Goal: Feedback & Contribution: Submit feedback/report problem

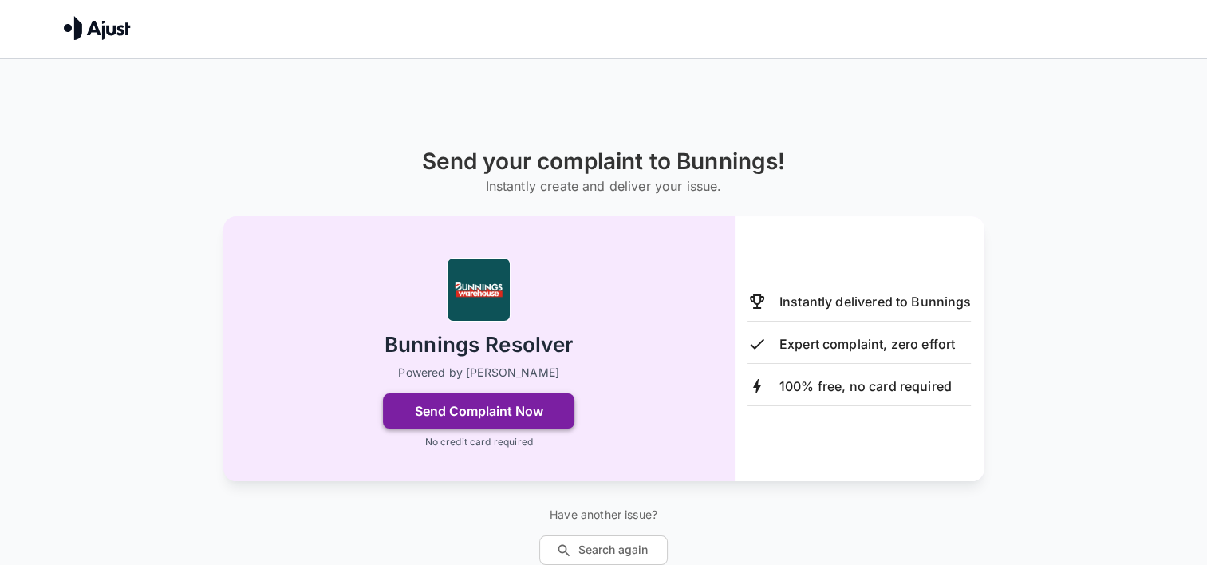
scroll to position [58, 0]
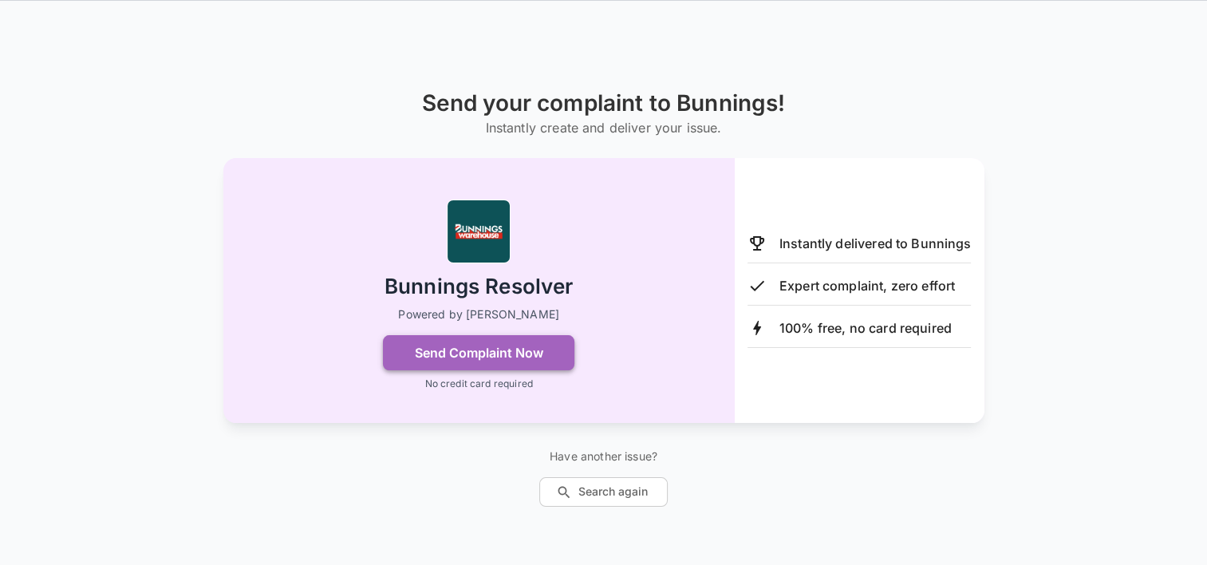
click at [481, 351] on button "Send Complaint Now" at bounding box center [479, 352] width 192 height 35
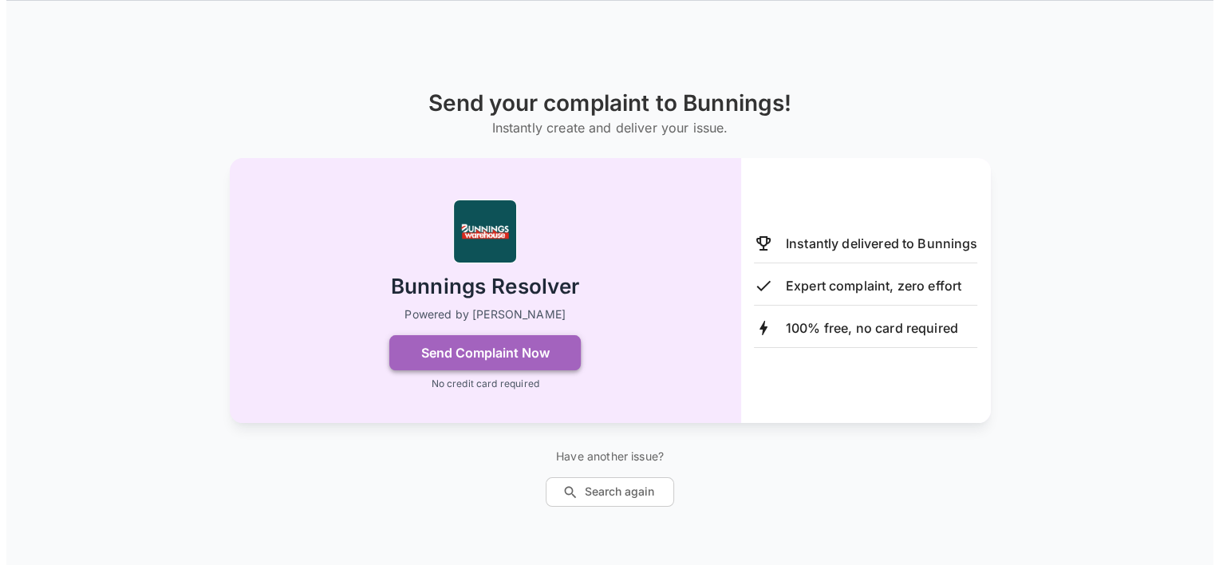
scroll to position [0, 0]
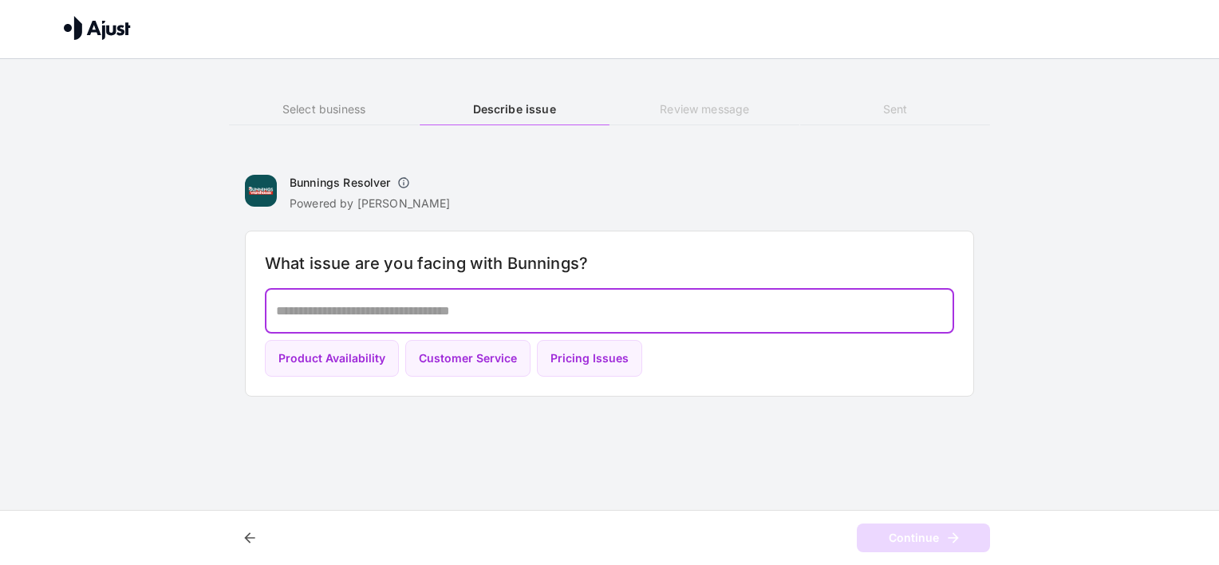
click at [321, 319] on textarea at bounding box center [609, 311] width 667 height 18
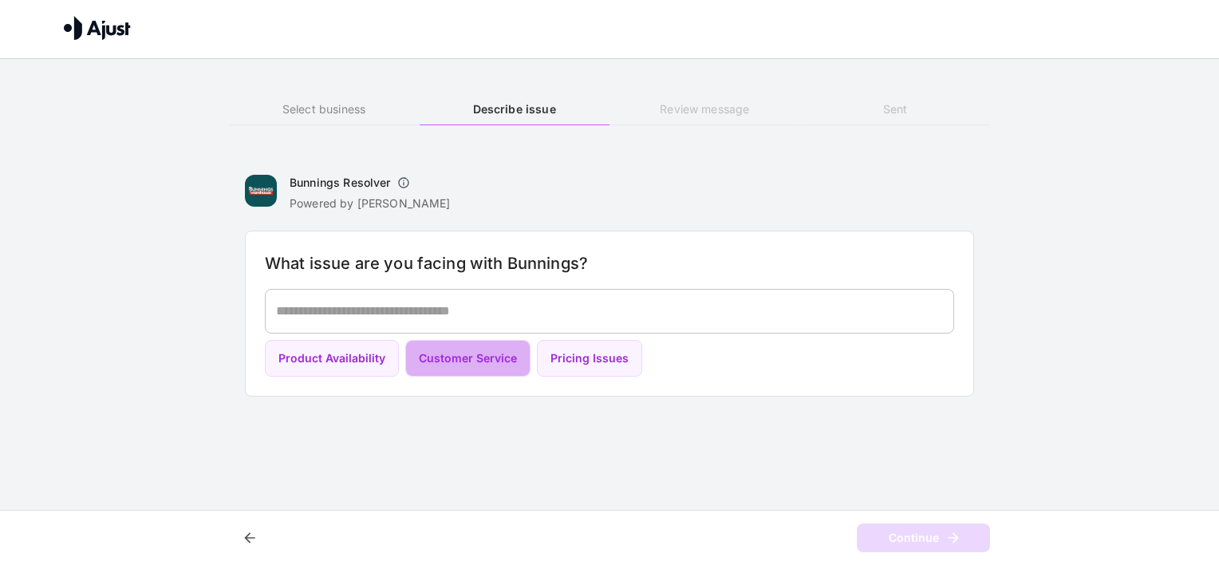
click at [462, 357] on button "Customer Service" at bounding box center [467, 359] width 125 height 38
type textarea "**********"
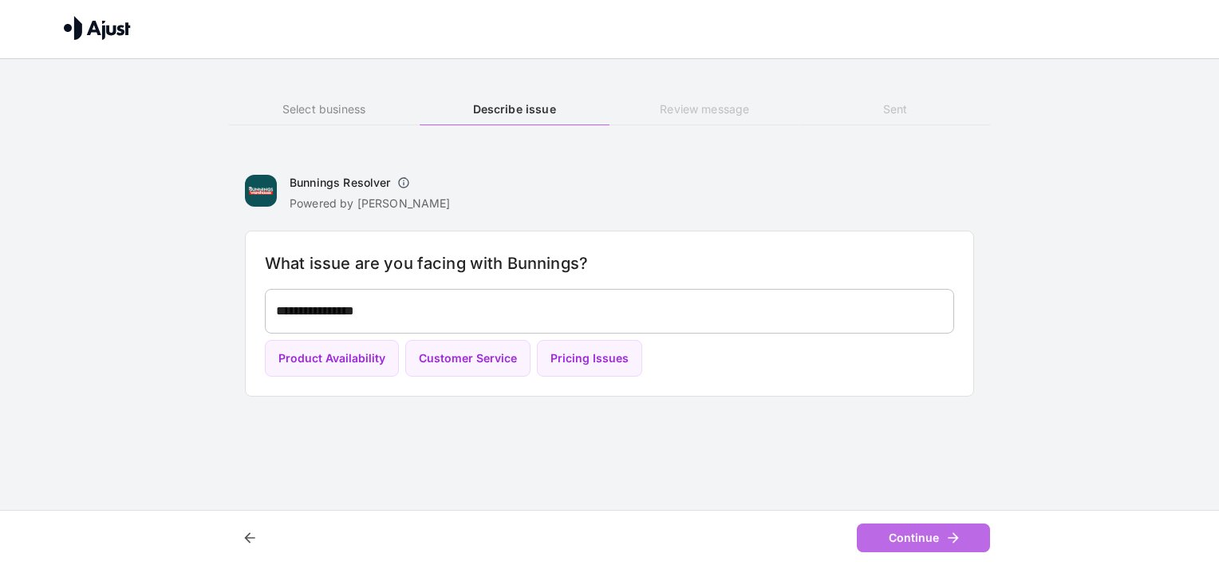
click at [910, 530] on button "Continue" at bounding box center [923, 538] width 133 height 30
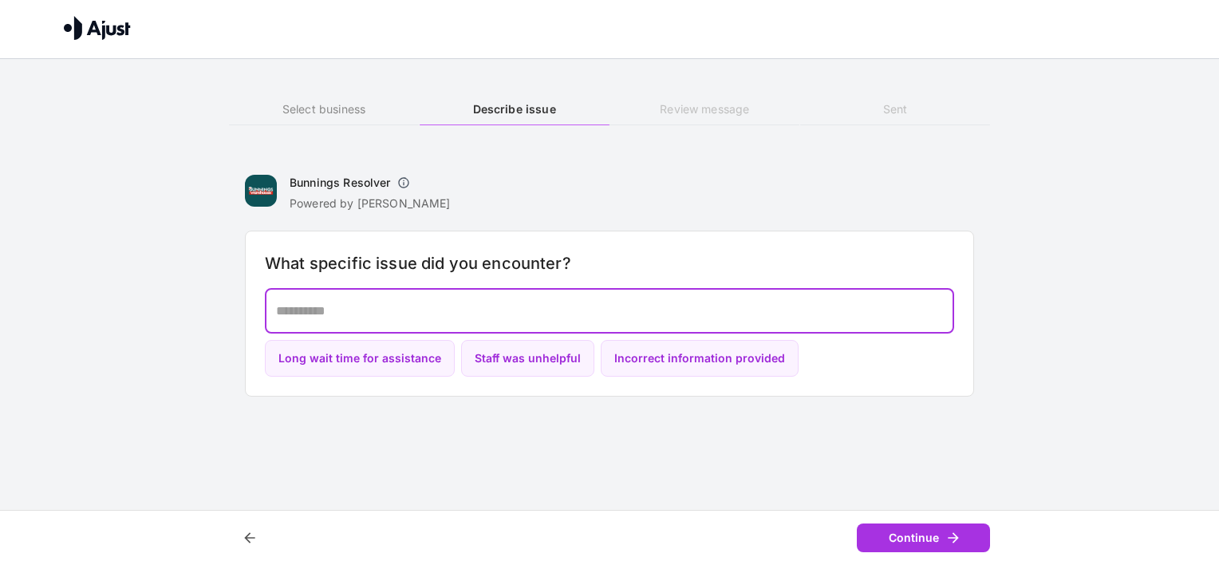
click at [295, 304] on textarea at bounding box center [609, 311] width 667 height 18
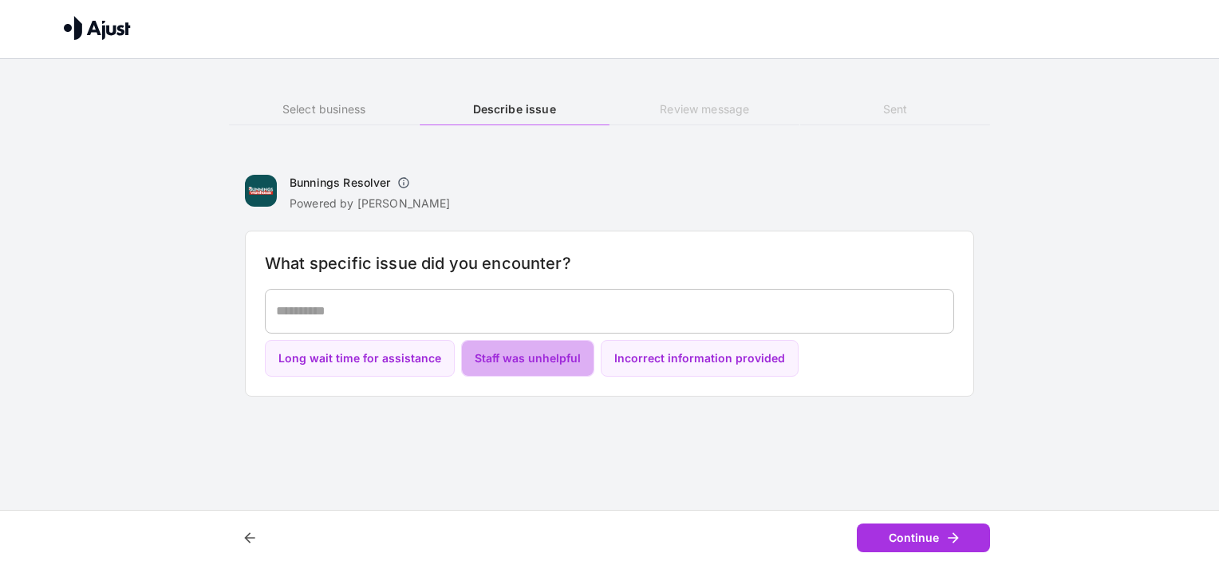
click at [507, 351] on button "Staff was unhelpful" at bounding box center [527, 359] width 133 height 38
type textarea "**********"
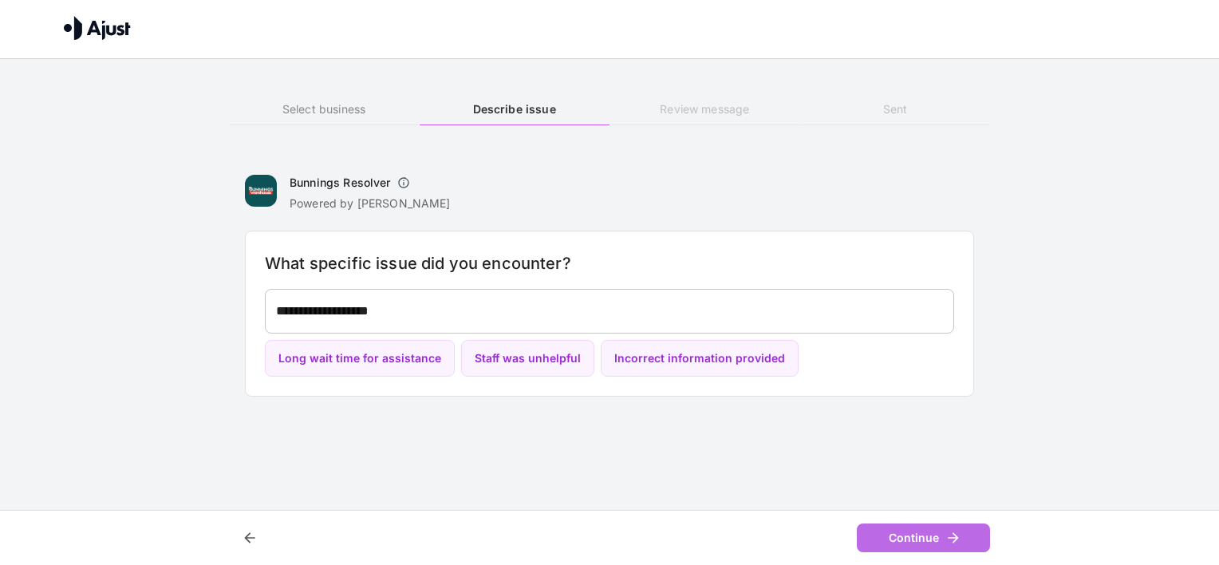
click at [918, 528] on button "Continue" at bounding box center [923, 538] width 133 height 30
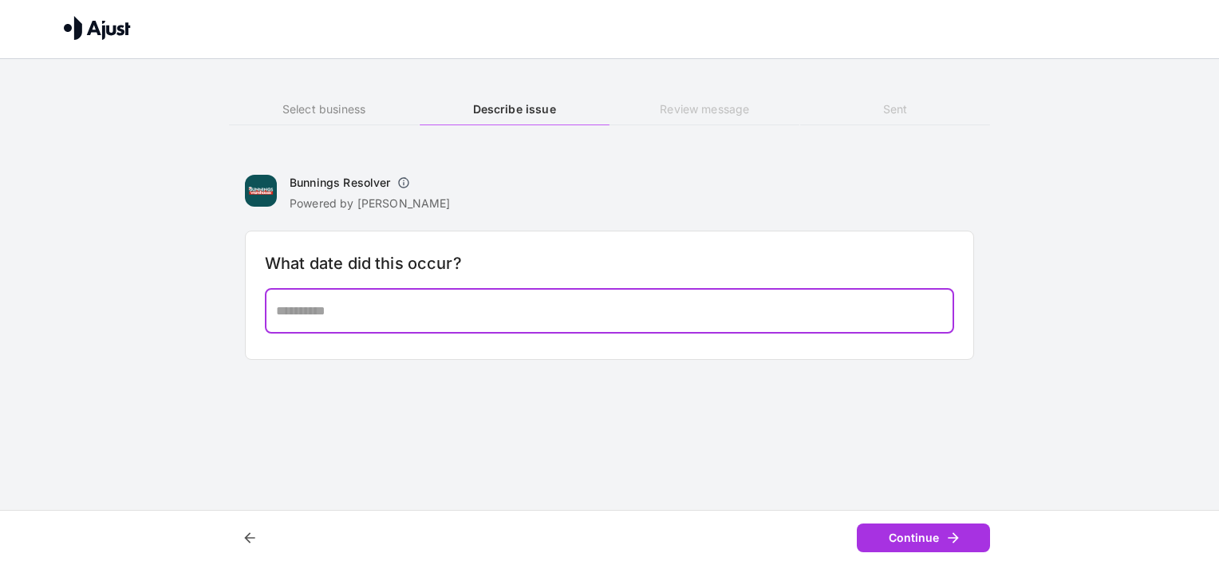
click at [329, 316] on textarea at bounding box center [609, 311] width 667 height 18
